Goal: Task Accomplishment & Management: Use online tool/utility

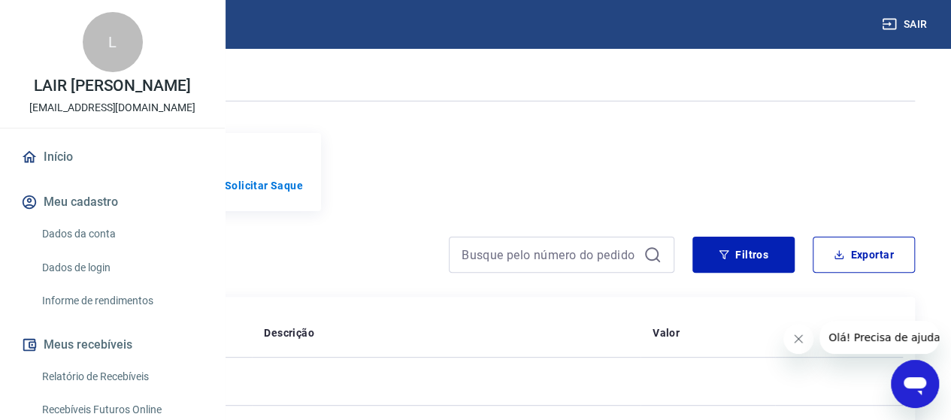
scroll to position [75, 0]
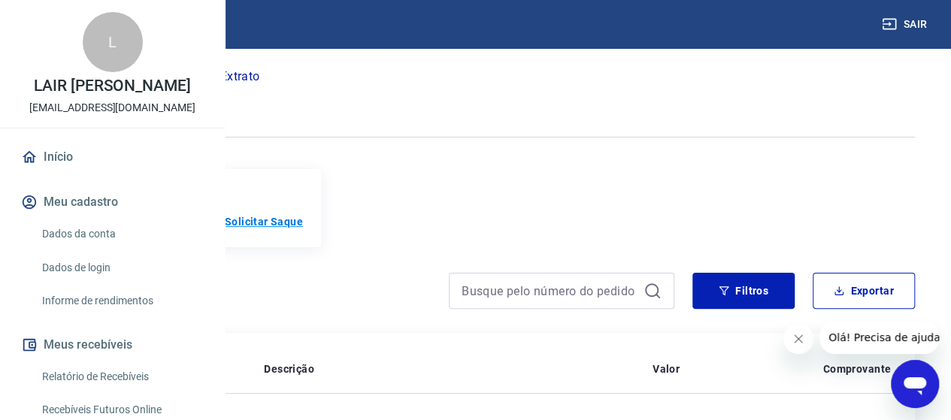
click at [303, 220] on p "Solicitar Saque" at bounding box center [264, 221] width 78 height 15
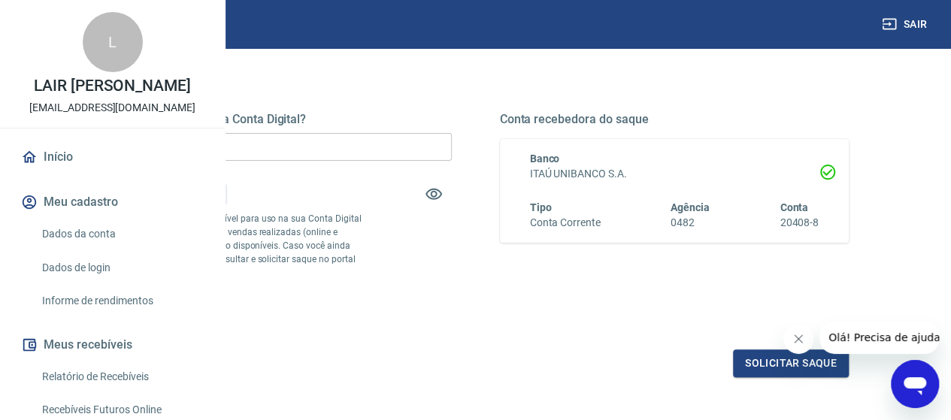
scroll to position [226, 0]
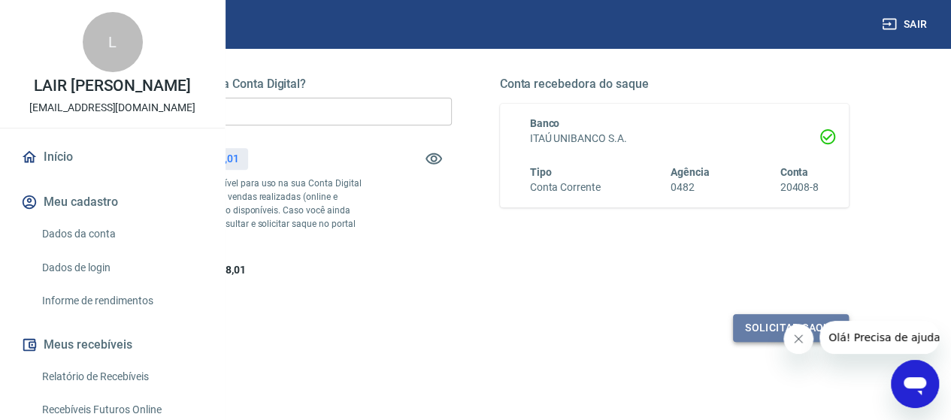
click at [748, 342] on button "Solicitar saque" at bounding box center [791, 328] width 116 height 28
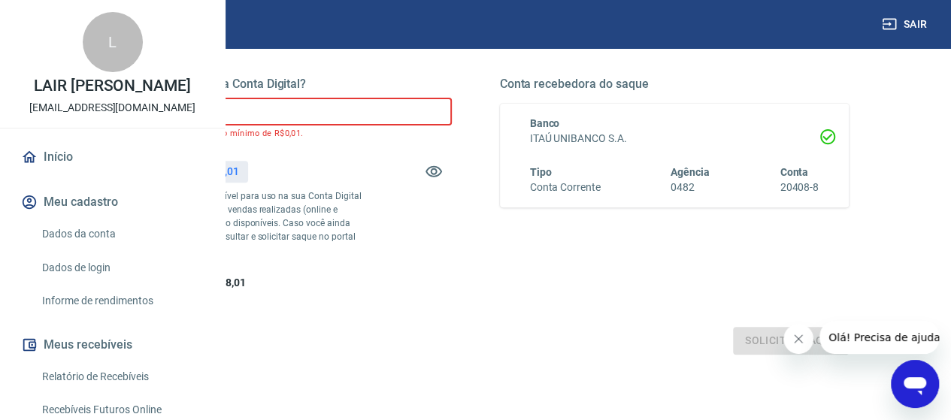
click at [385, 100] on input "R$ 0,00" at bounding box center [277, 112] width 350 height 28
drag, startPoint x: 385, startPoint y: 105, endPoint x: 242, endPoint y: 124, distance: 144.2
click at [242, 124] on div "Saque Histórico de saques A partir de agora, o histórico de saques será disponi…" at bounding box center [475, 121] width 915 height 599
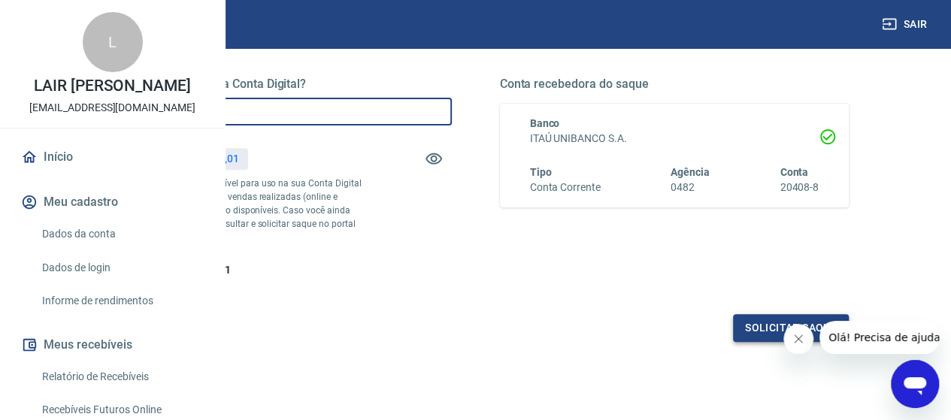
type input "R$ 7.200,00"
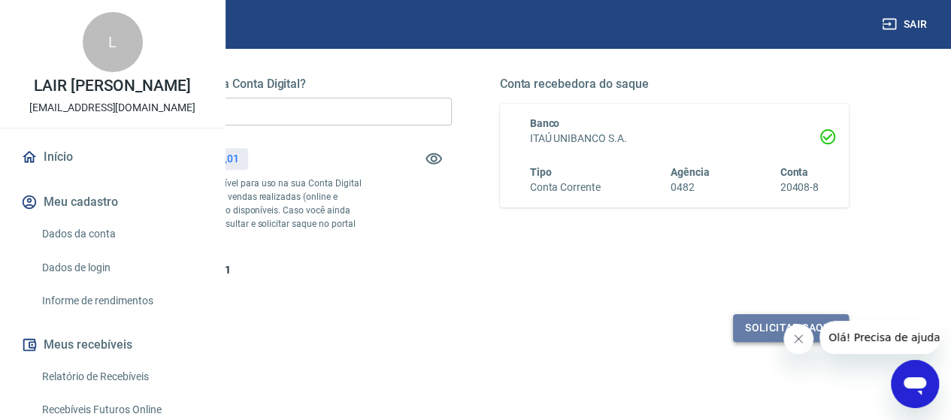
click at [764, 342] on button "Solicitar saque" at bounding box center [791, 328] width 116 height 28
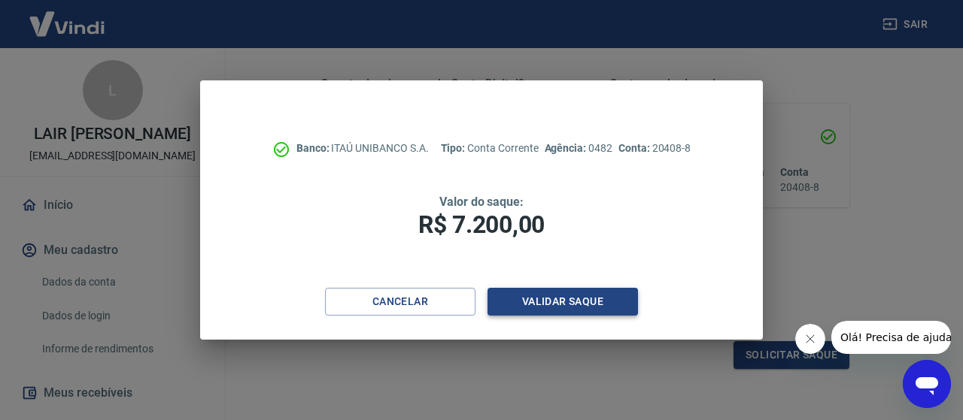
click at [563, 302] on button "Validar saque" at bounding box center [562, 302] width 150 height 28
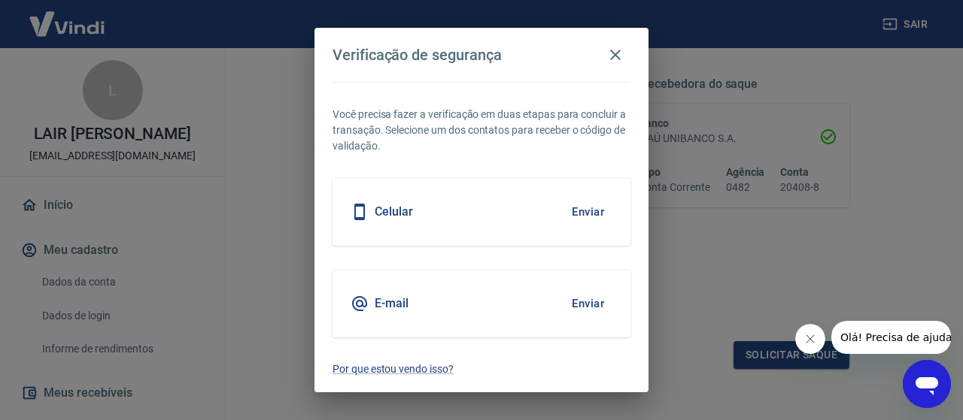
click at [523, 296] on div "E-mail Enviar" at bounding box center [481, 304] width 298 height 68
click at [590, 304] on button "Enviar" at bounding box center [587, 304] width 49 height 32
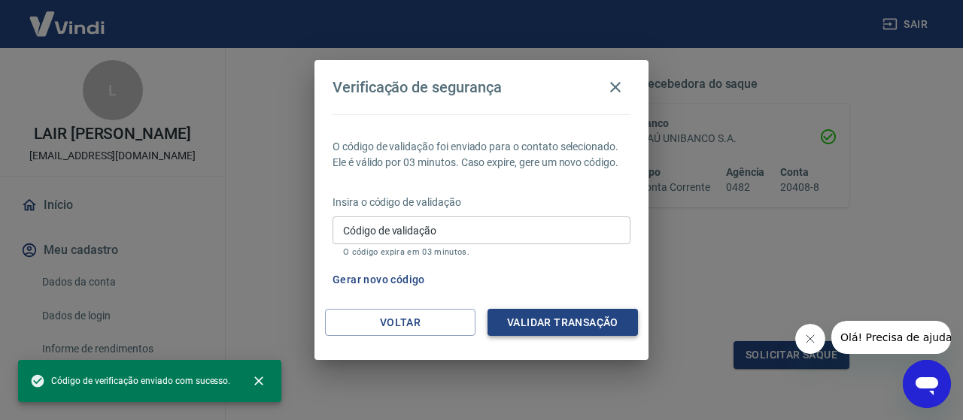
click at [593, 323] on button "Validar transação" at bounding box center [562, 323] width 150 height 28
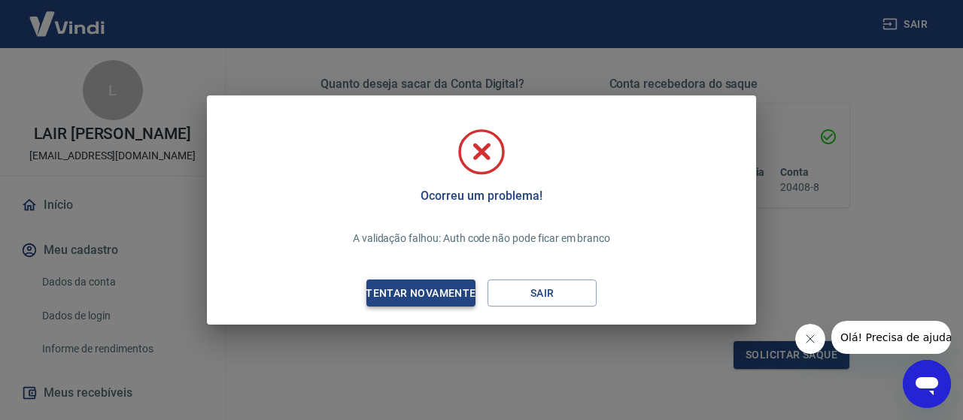
click at [439, 296] on div "Tentar novamente" at bounding box center [420, 293] width 146 height 19
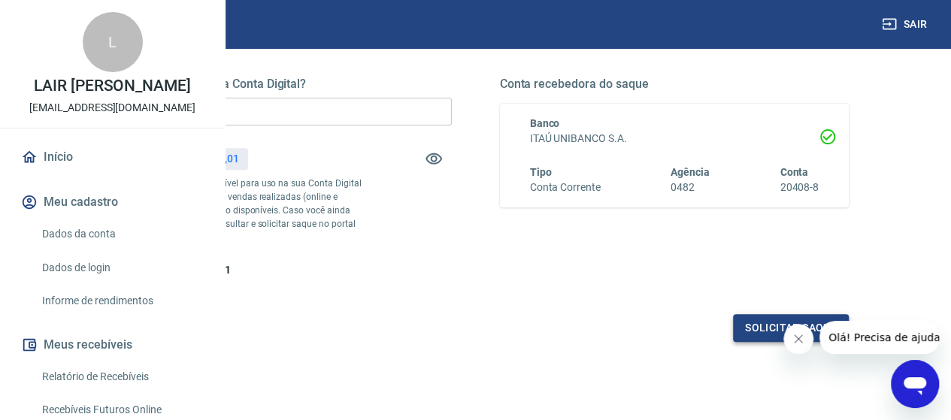
click at [773, 342] on button "Solicitar saque" at bounding box center [791, 328] width 116 height 28
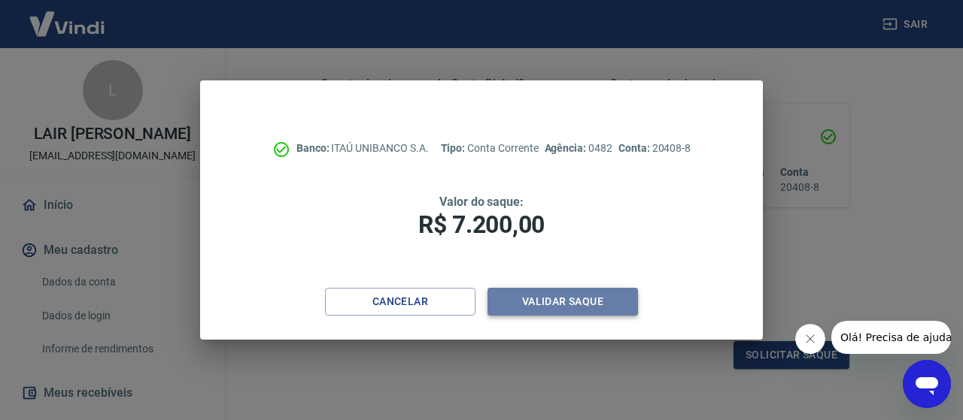
click at [548, 297] on button "Validar saque" at bounding box center [562, 302] width 150 height 28
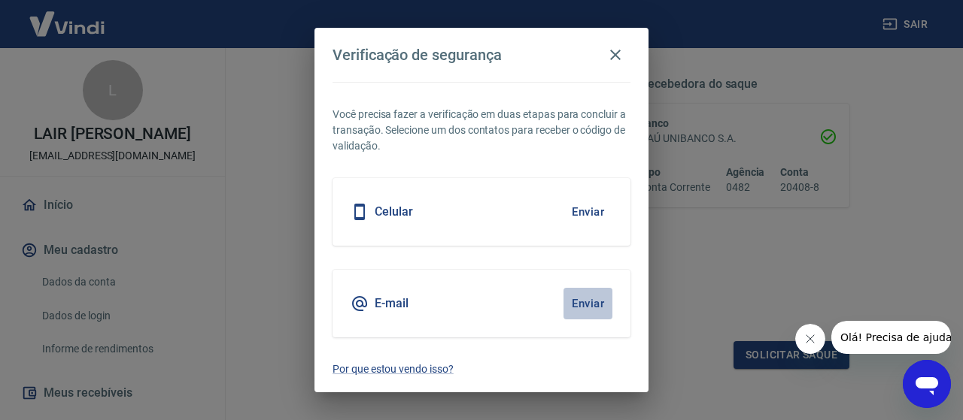
click at [596, 300] on button "Enviar" at bounding box center [587, 304] width 49 height 32
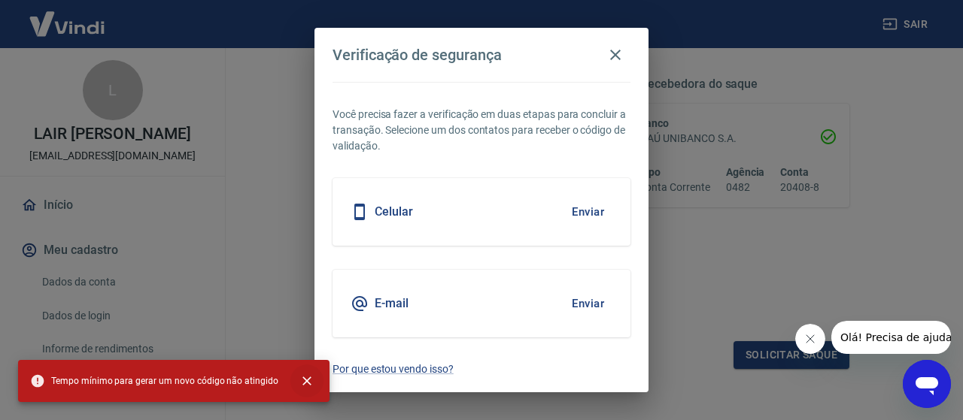
click at [299, 381] on icon "close" at bounding box center [306, 381] width 15 height 15
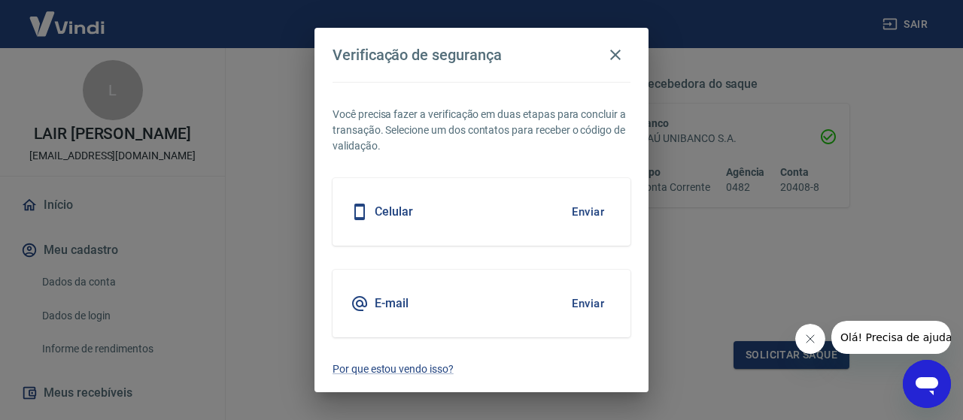
click at [591, 211] on button "Enviar" at bounding box center [587, 212] width 49 height 32
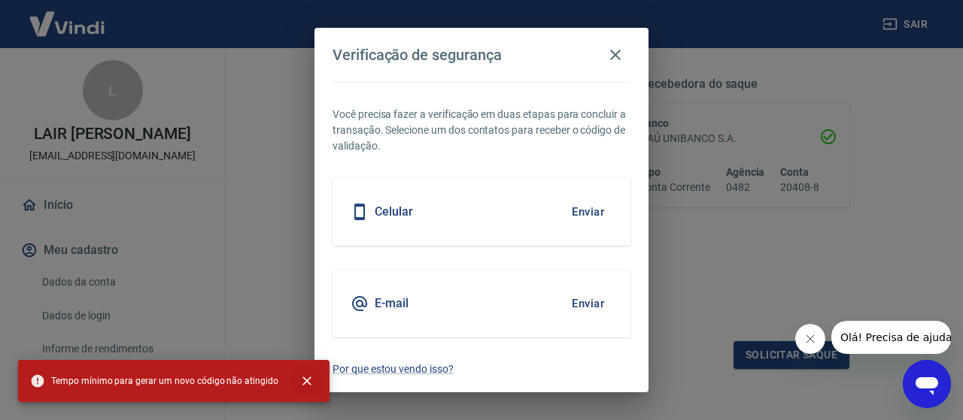
click at [311, 381] on button "close" at bounding box center [306, 381] width 33 height 33
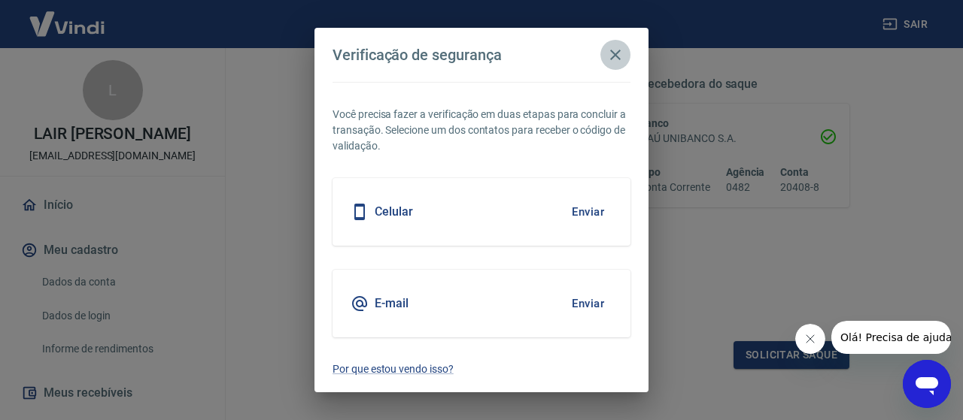
click at [621, 59] on icon "button" at bounding box center [615, 55] width 18 height 18
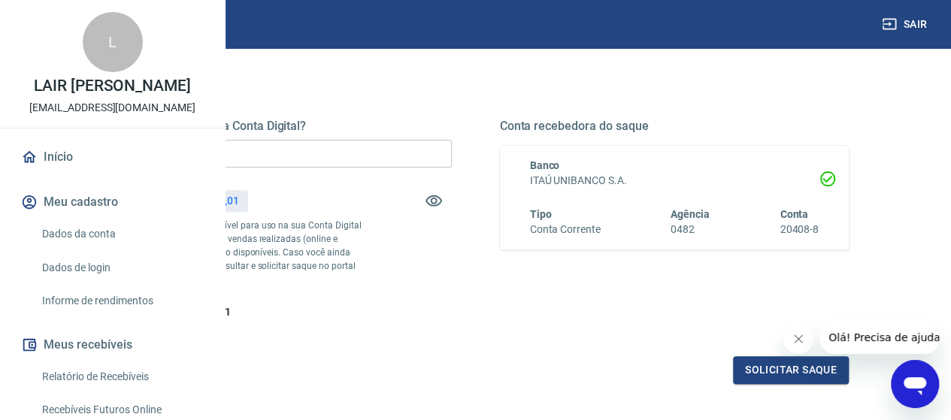
scroll to position [0, 0]
